Goal: Task Accomplishment & Management: Use online tool/utility

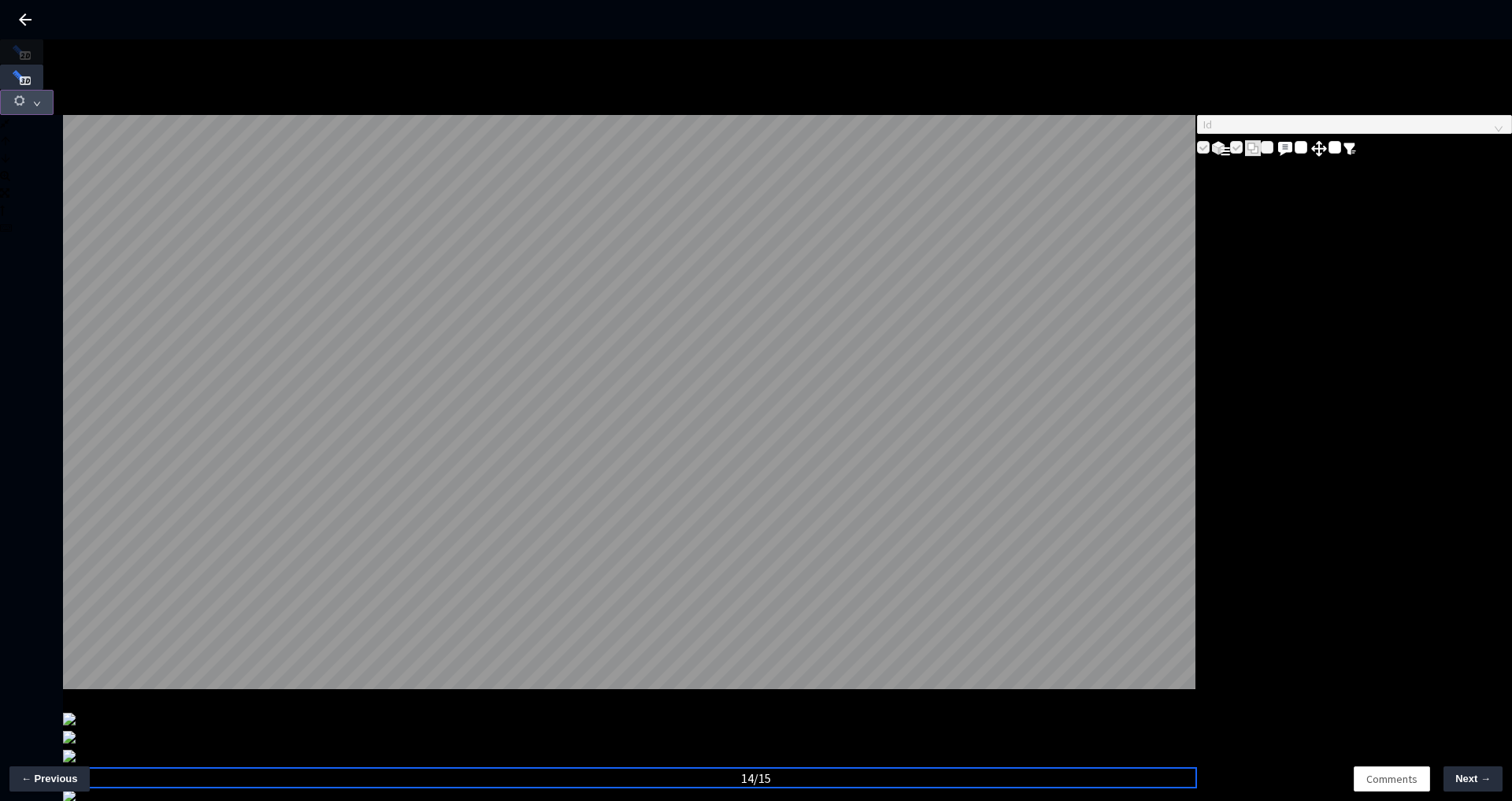
click at [54, 90] on button "button" at bounding box center [26, 102] width 54 height 25
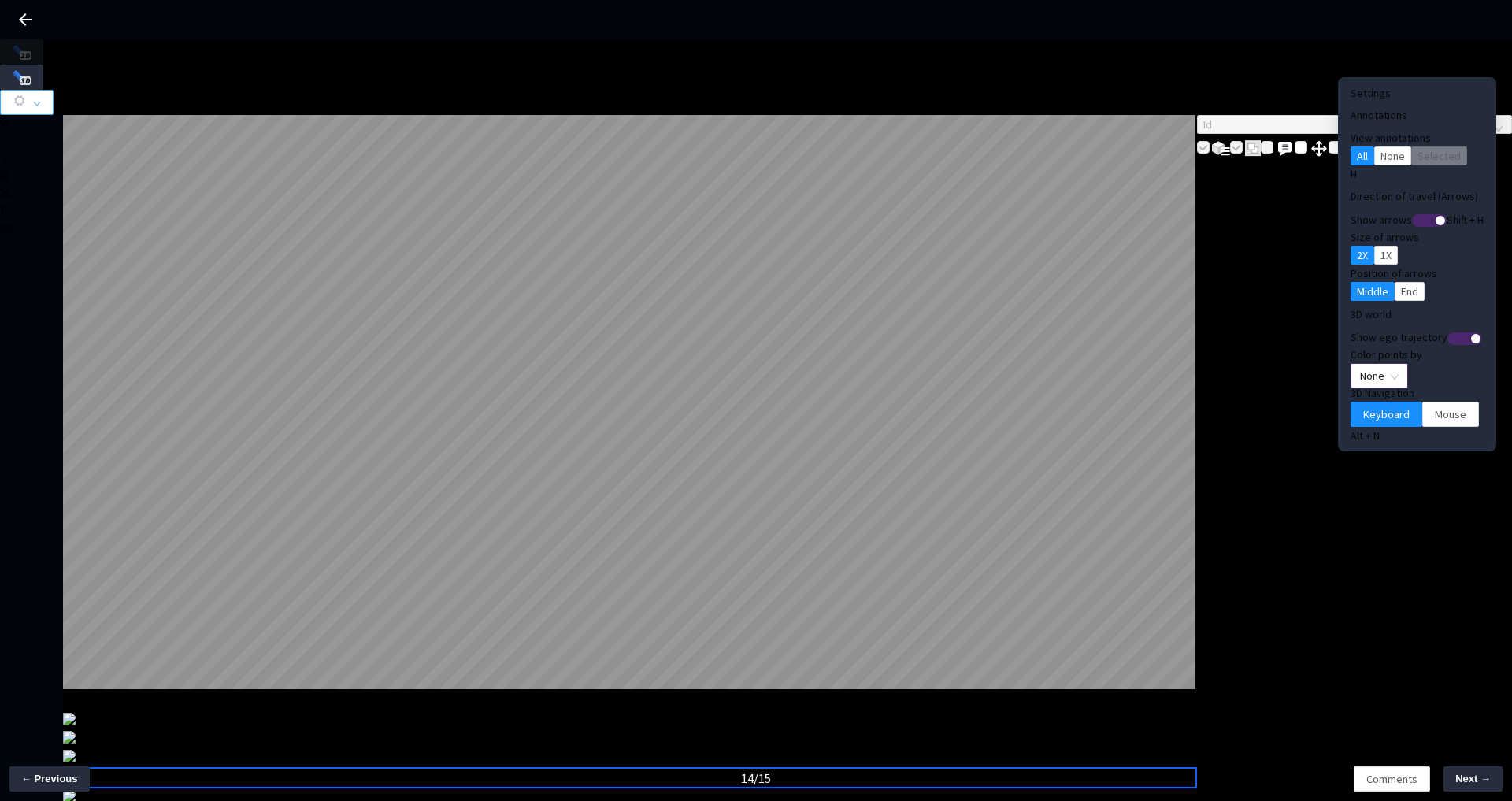
click at [1360, 364] on span "None" at bounding box center [1380, 376] width 39 height 23
click at [1359, 407] on div "Point Intensity" at bounding box center [1353, 398] width 53 height 18
